Goal: Task Accomplishment & Management: Complete application form

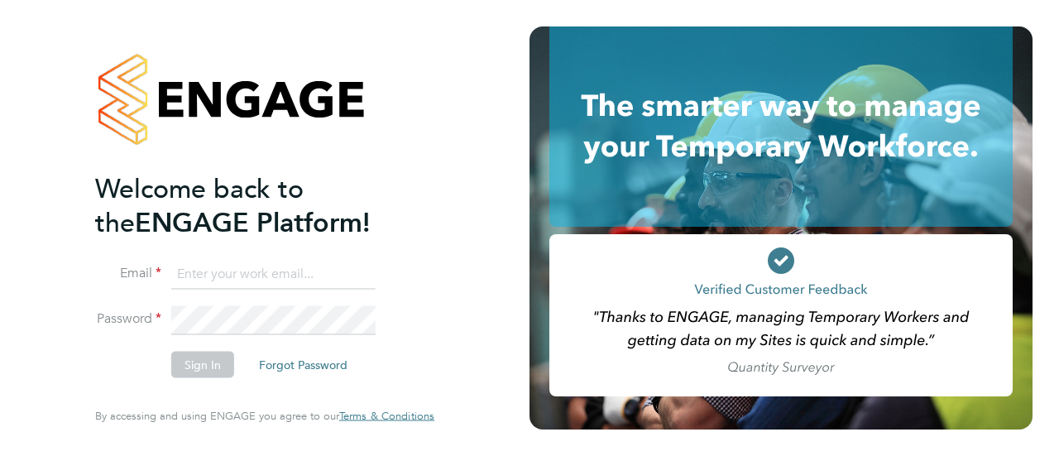
type input "[PERSON_NAME][EMAIL_ADDRESS][PERSON_NAME][DOMAIN_NAME]"
click at [185, 368] on button "Sign In" at bounding box center [202, 365] width 63 height 26
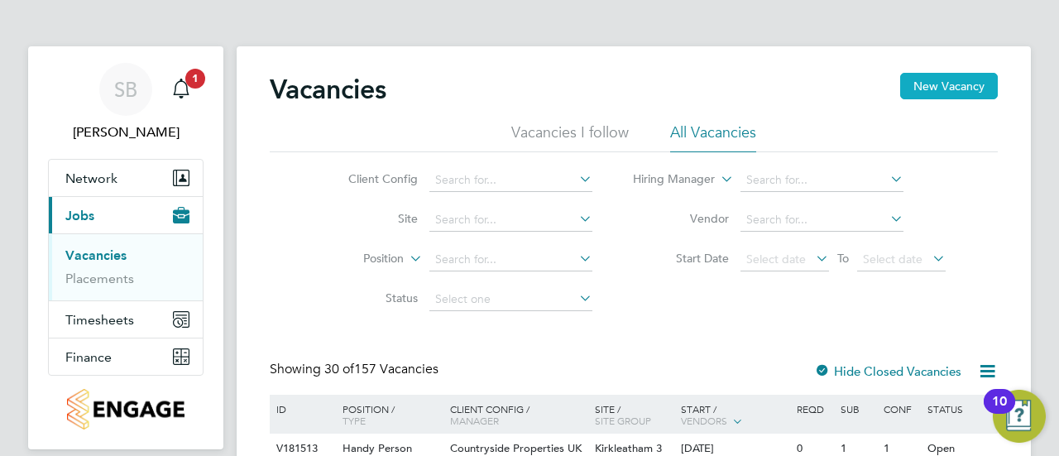
click at [946, 89] on button "New Vacancy" at bounding box center [949, 86] width 98 height 26
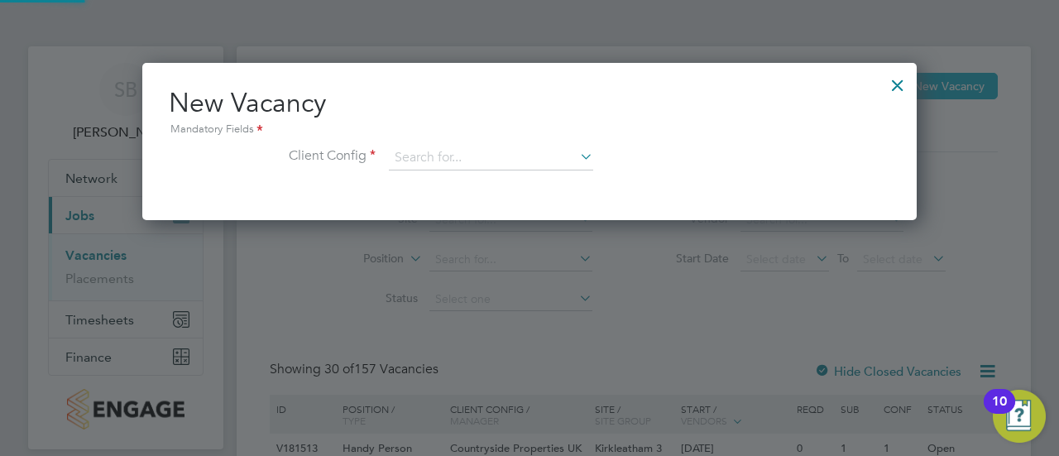
scroll to position [156, 774]
click at [468, 156] on input at bounding box center [491, 158] width 204 height 25
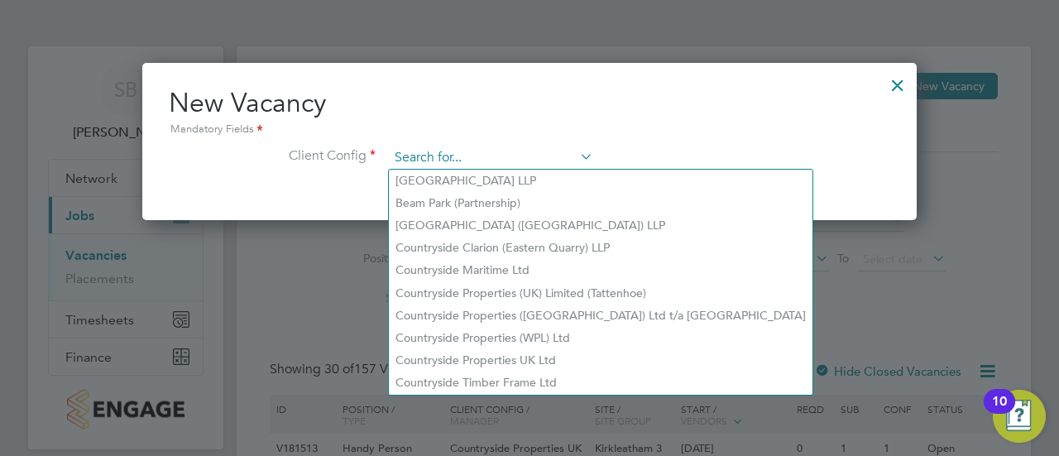
click at [422, 152] on input at bounding box center [491, 158] width 204 height 25
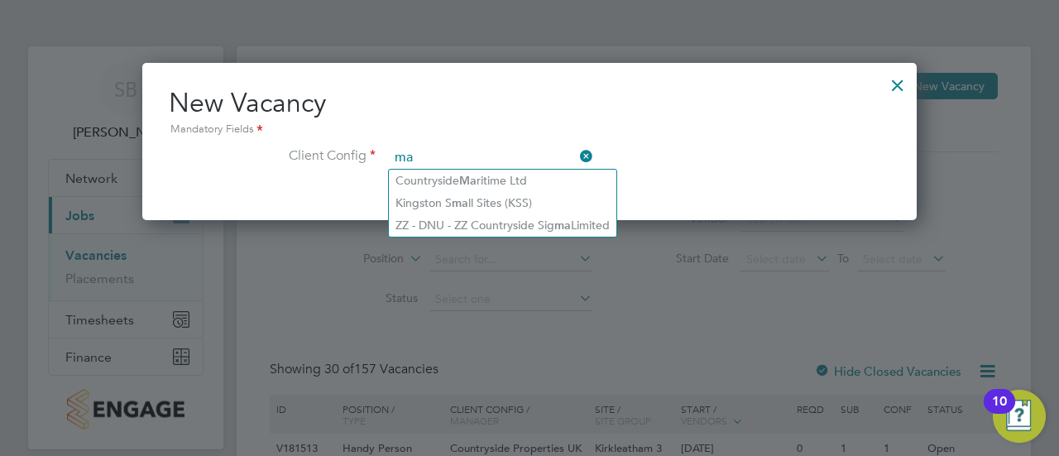
type input "m"
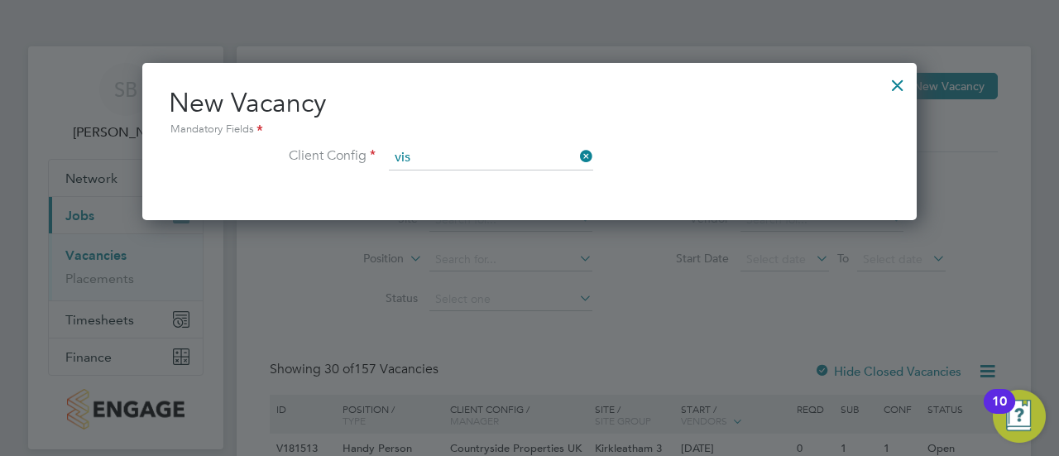
click at [434, 178] on li "Vis try Group plc" at bounding box center [491, 181] width 205 height 22
type input "Vistry Group plc"
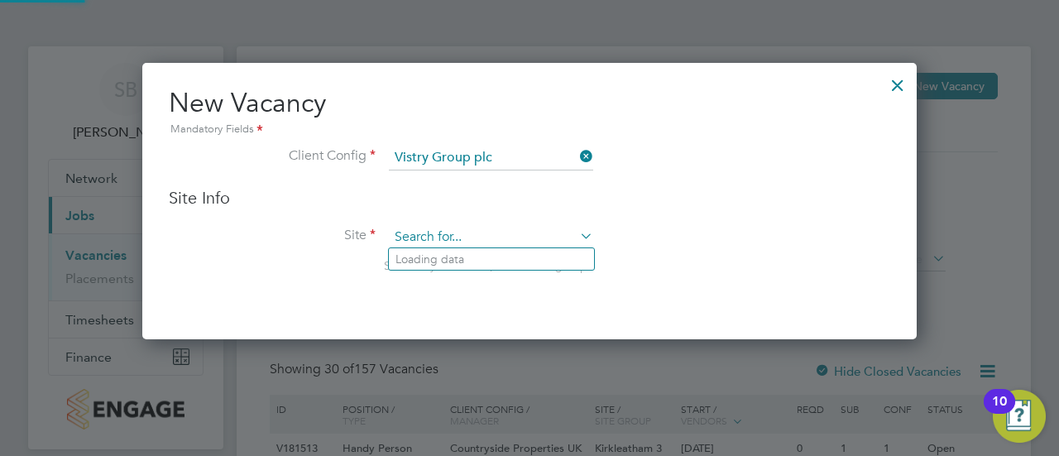
click at [450, 230] on input at bounding box center [491, 237] width 204 height 25
type input "m"
type input "D"
type input "marshallsgreen"
click at [577, 233] on icon at bounding box center [577, 235] width 0 height 23
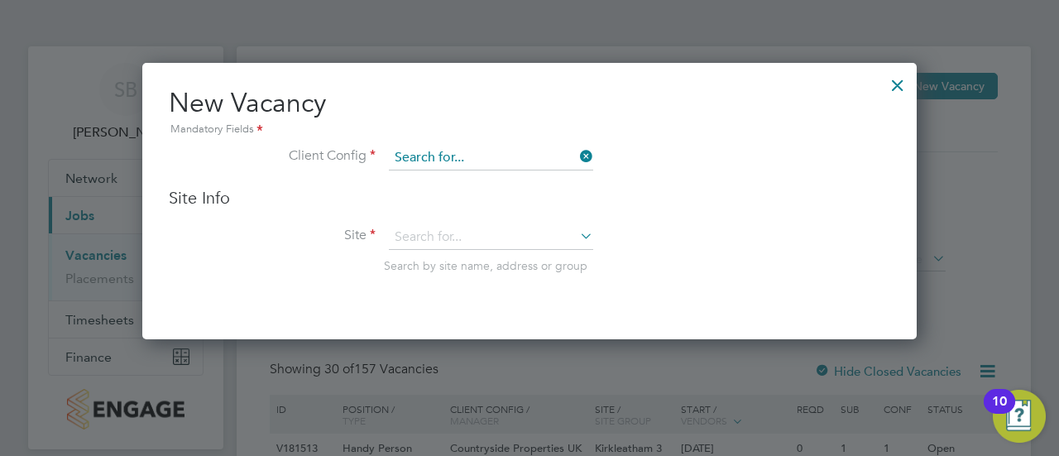
scroll to position [156, 774]
click at [544, 158] on input at bounding box center [491, 158] width 204 height 25
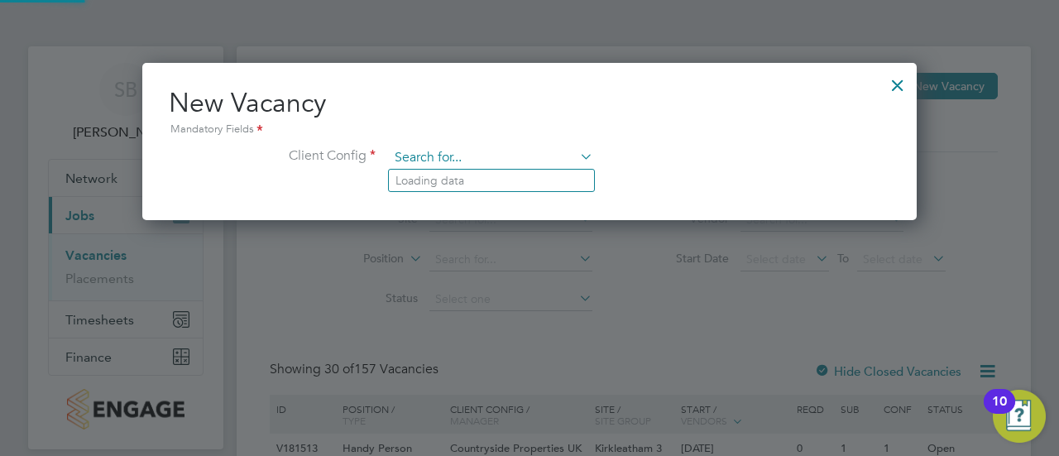
scroll to position [8, 8]
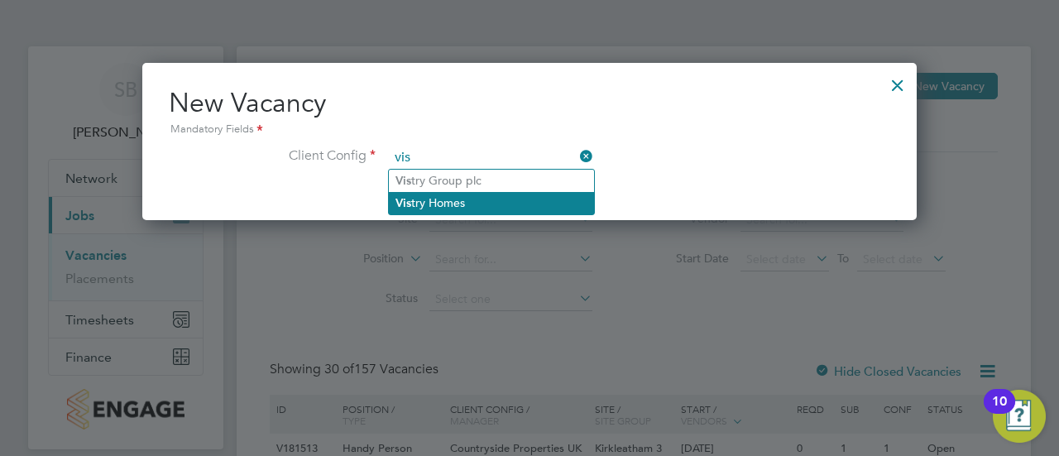
click at [450, 207] on li "Vis try Homes" at bounding box center [491, 203] width 205 height 22
type input "Vistry Homes"
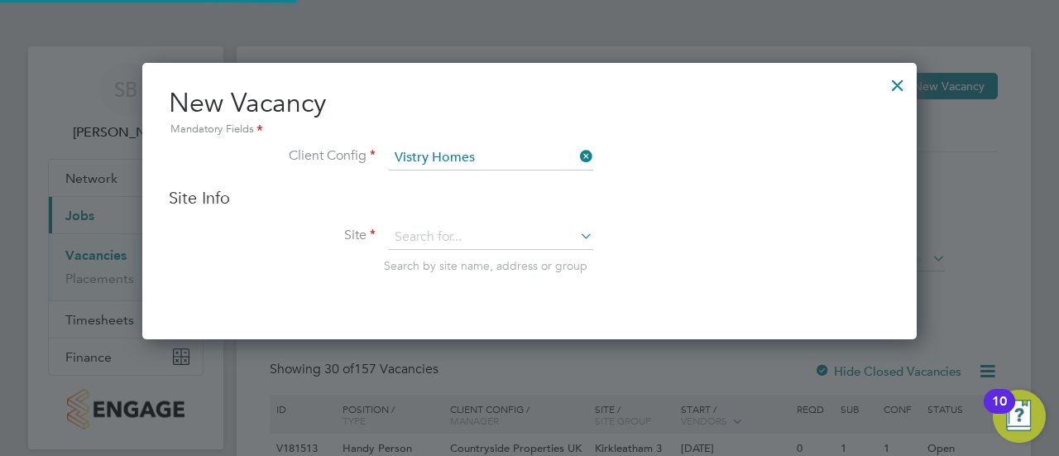
scroll to position [276, 774]
click at [432, 232] on input at bounding box center [491, 237] width 204 height 25
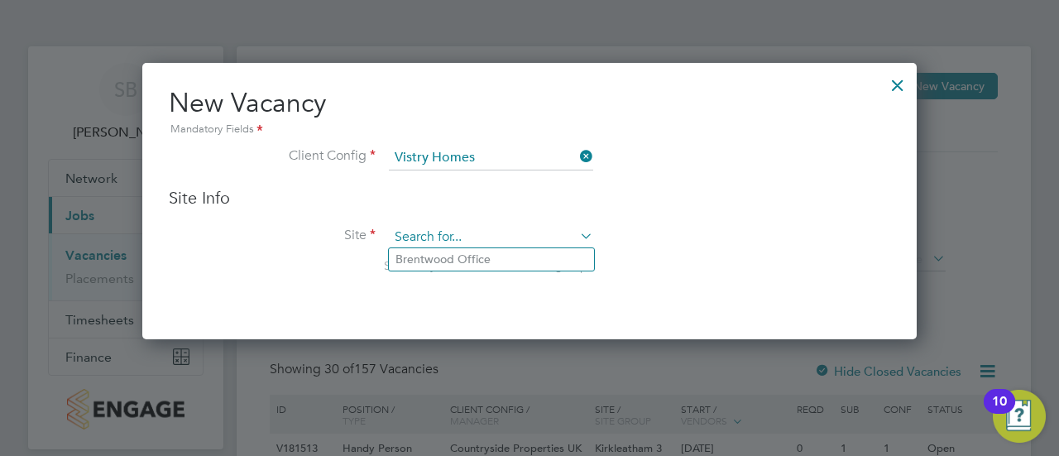
click at [432, 232] on input at bounding box center [491, 237] width 204 height 25
type input "m"
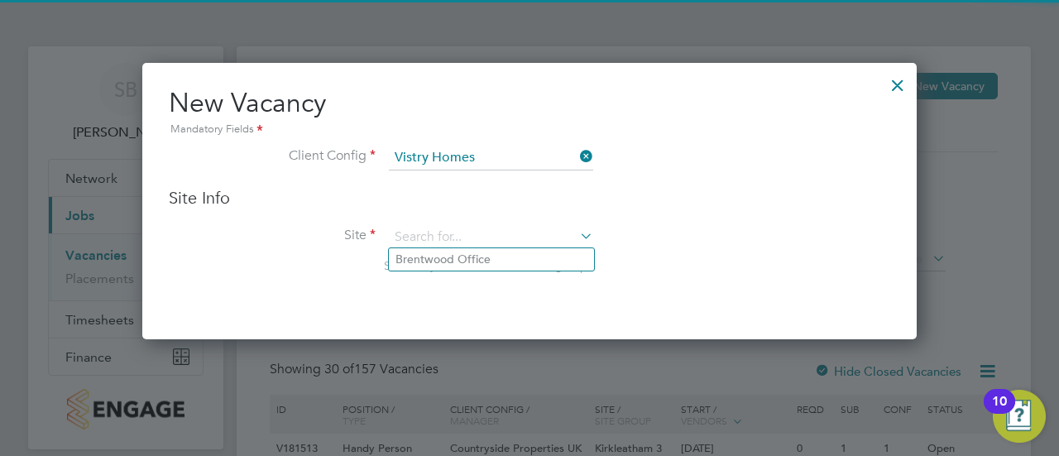
click at [650, 184] on li "Client Config Vistry Homes" at bounding box center [529, 166] width 721 height 41
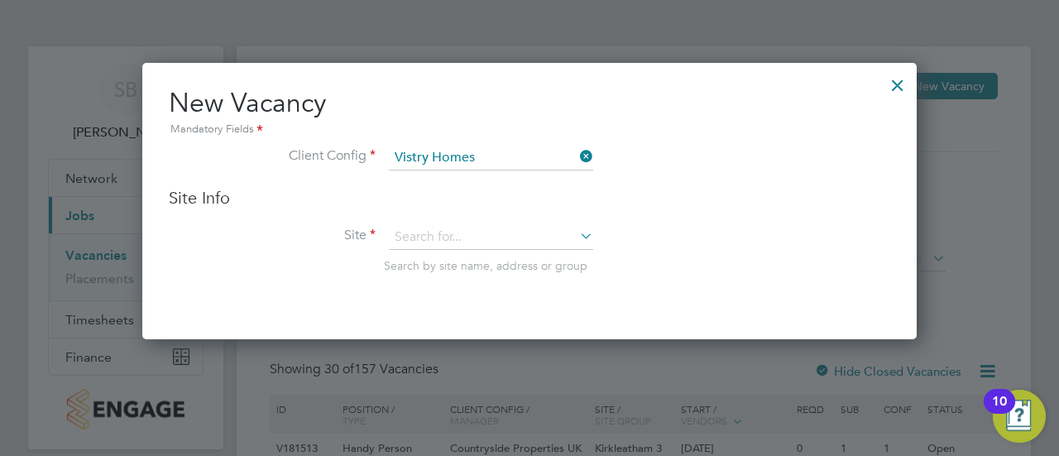
click at [900, 85] on div at bounding box center [898, 81] width 30 height 30
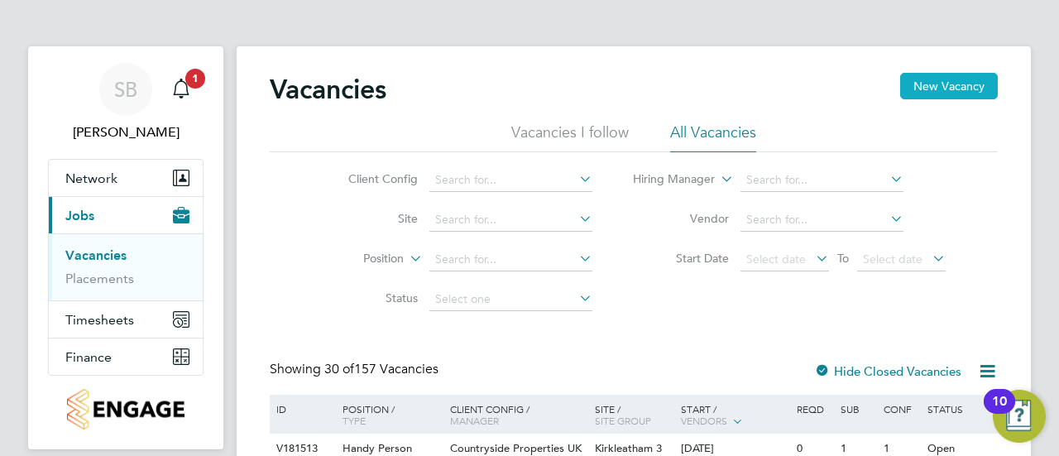
click at [918, 77] on button "New Vacancy" at bounding box center [949, 86] width 98 height 26
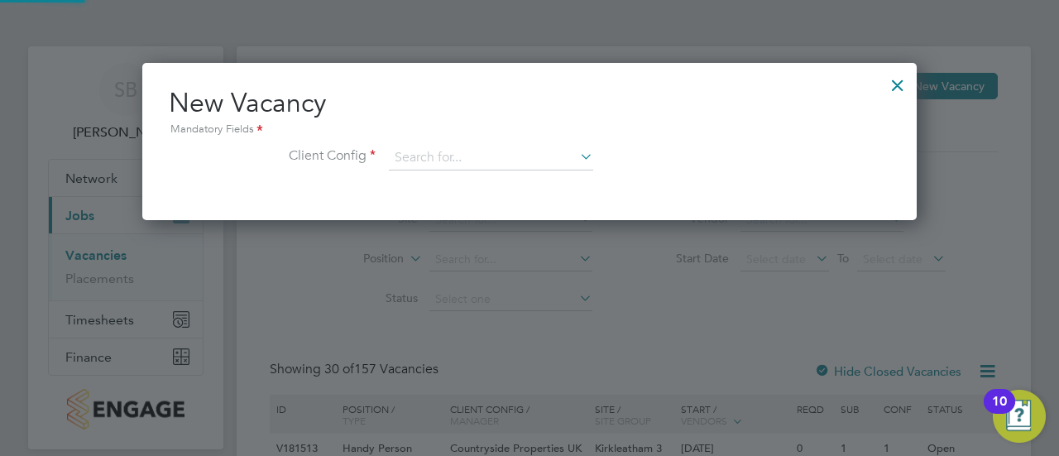
scroll to position [156, 774]
click at [445, 163] on input at bounding box center [491, 158] width 204 height 25
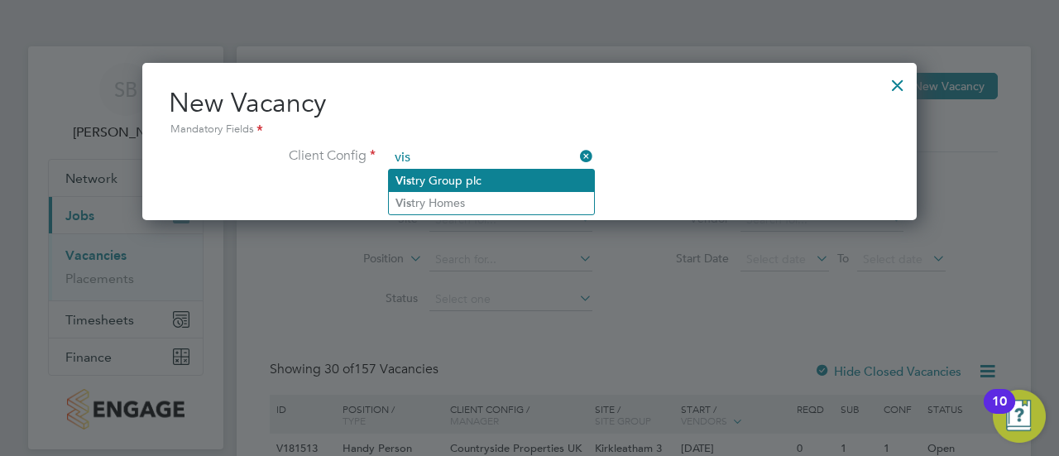
click at [453, 180] on li "Vis try Group plc" at bounding box center [491, 181] width 205 height 22
type input "Vistry Group plc"
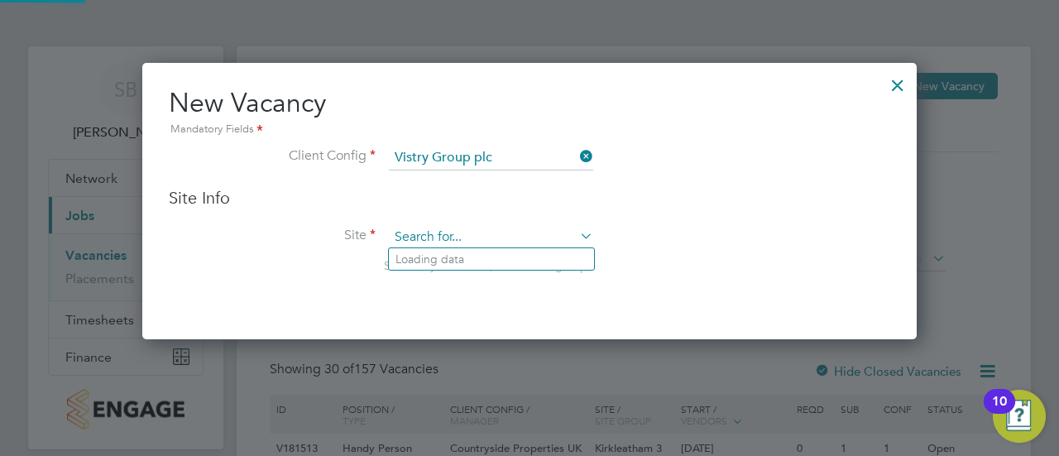
click at [435, 239] on input at bounding box center [491, 237] width 204 height 25
type input "devizes"
click at [577, 151] on icon at bounding box center [577, 156] width 0 height 23
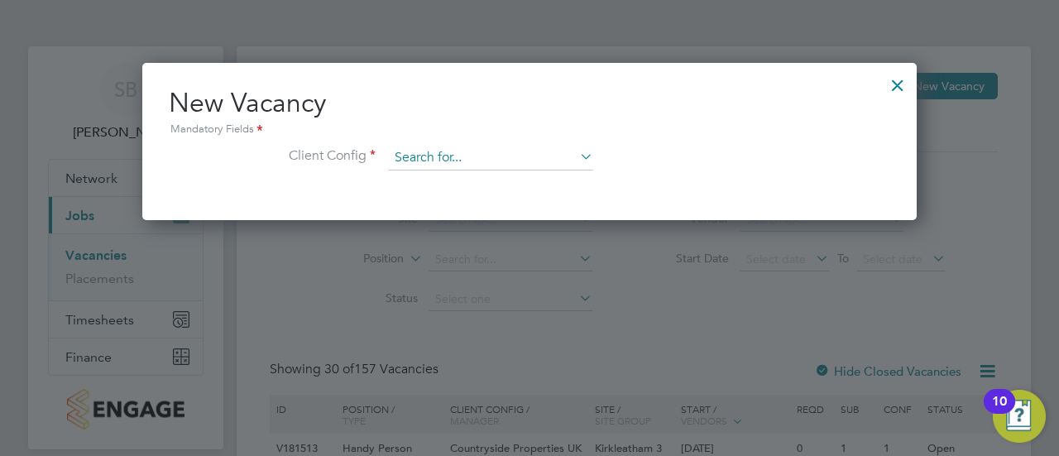
scroll to position [8, 8]
click at [477, 158] on input at bounding box center [491, 158] width 204 height 25
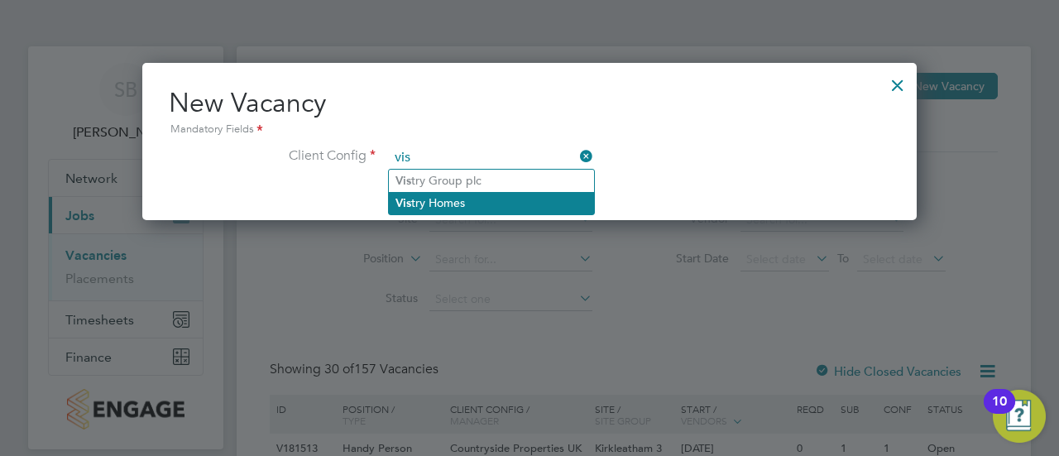
click at [453, 204] on li "Vis try Homes" at bounding box center [491, 203] width 205 height 22
type input "Vistry Homes"
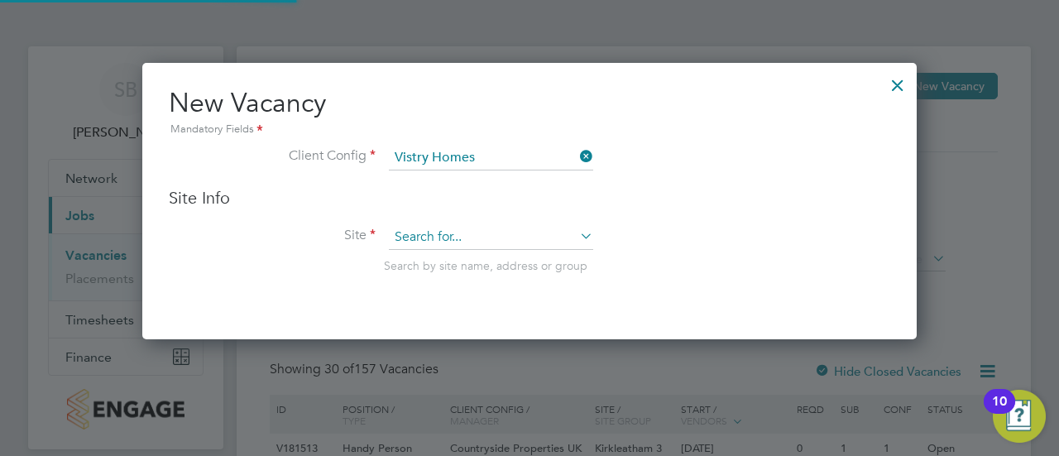
click at [415, 229] on input at bounding box center [491, 237] width 204 height 25
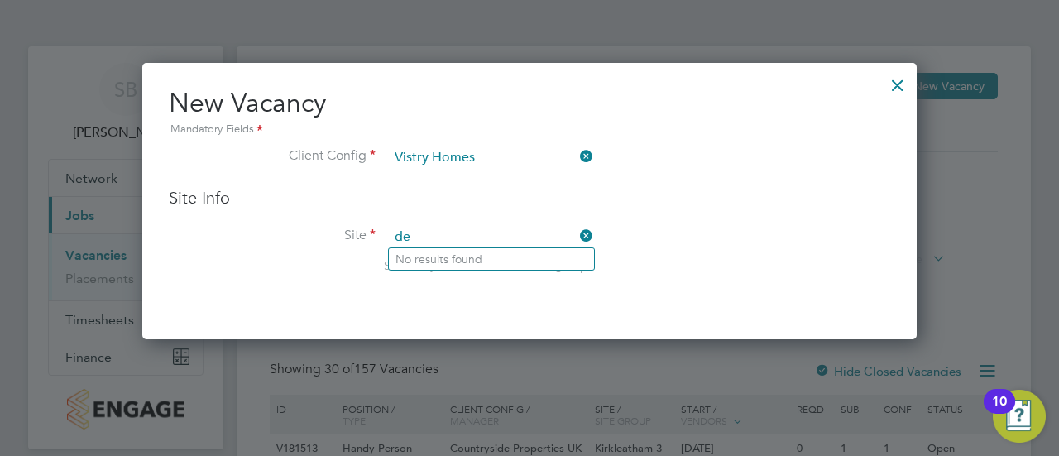
type input "d"
click at [495, 158] on input at bounding box center [491, 158] width 204 height 25
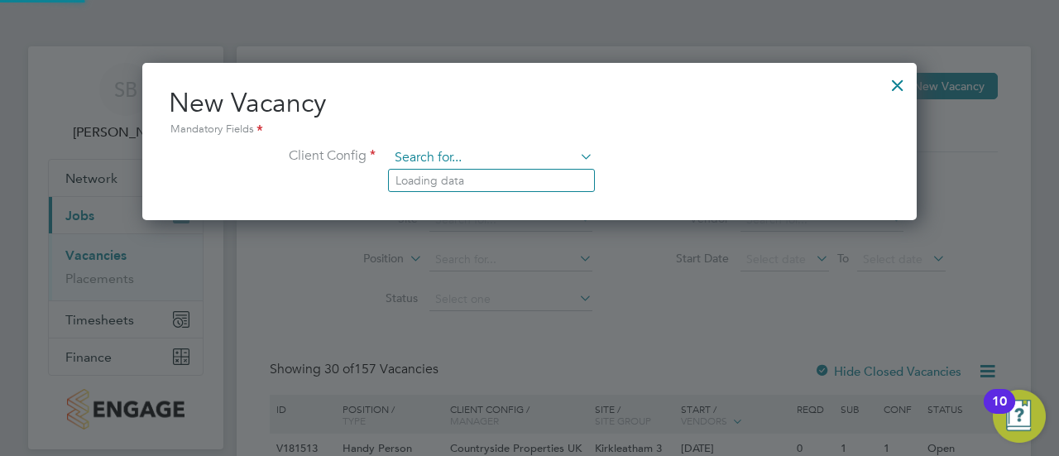
scroll to position [8, 8]
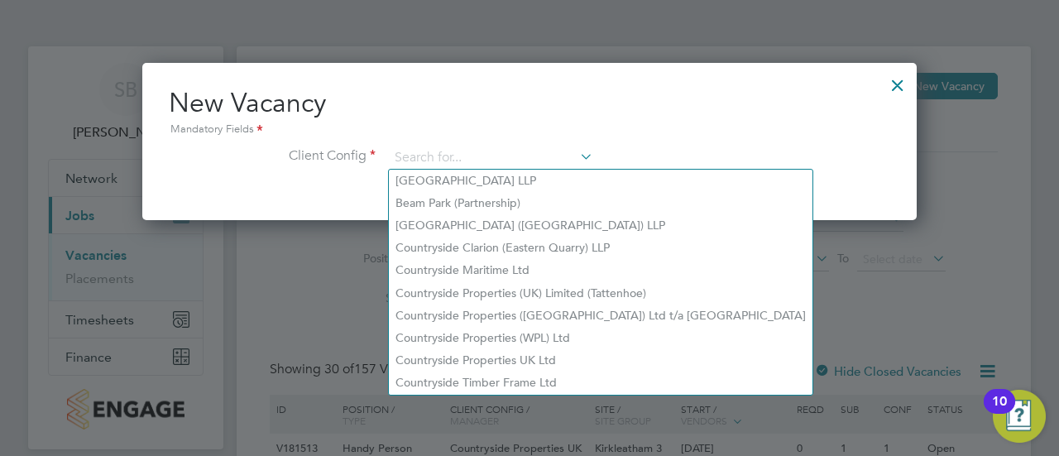
click at [900, 80] on div at bounding box center [898, 81] width 30 height 30
